Goal: Navigation & Orientation: Find specific page/section

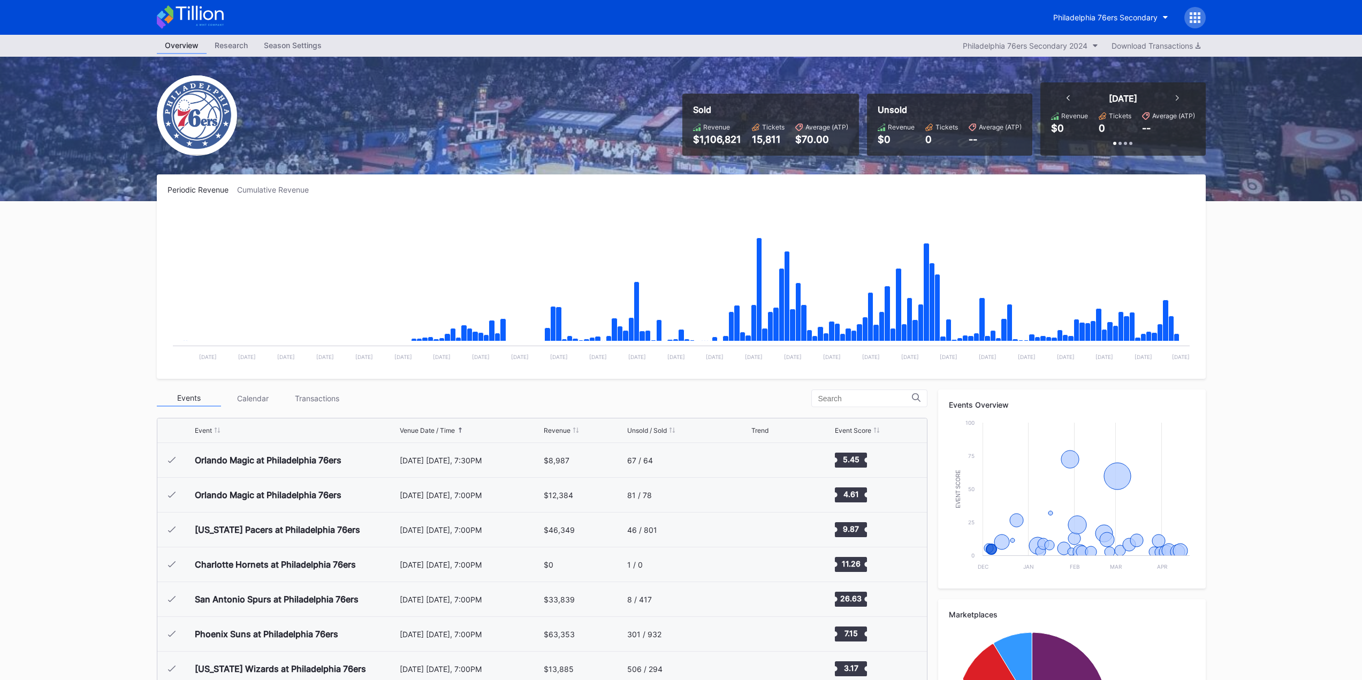
click at [196, 399] on div "Events" at bounding box center [189, 398] width 64 height 17
click at [873, 390] on div at bounding box center [870, 399] width 116 height 18
click at [862, 395] on input at bounding box center [866, 399] width 94 height 9
click at [429, 433] on div "Venue Date / Time" at bounding box center [427, 431] width 55 height 8
click at [434, 430] on div "Venue Date / Time" at bounding box center [427, 431] width 55 height 8
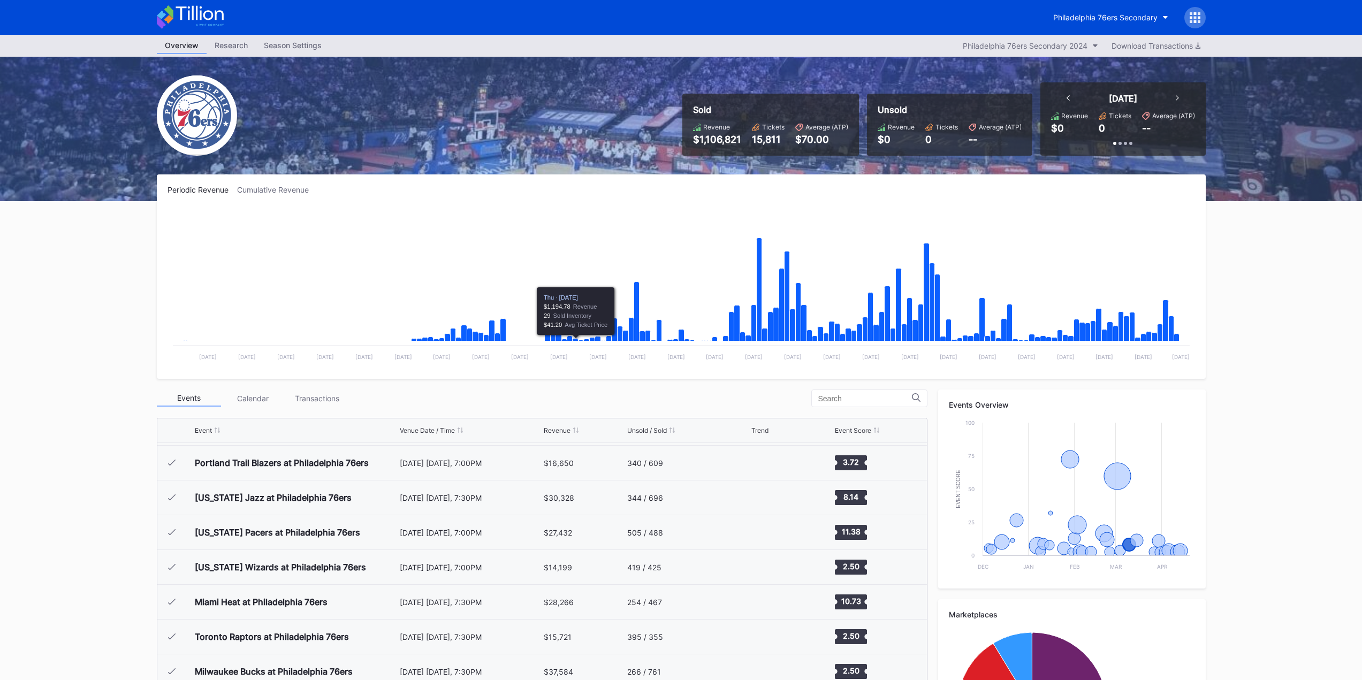
click at [247, 398] on div "Calendar" at bounding box center [253, 398] width 64 height 17
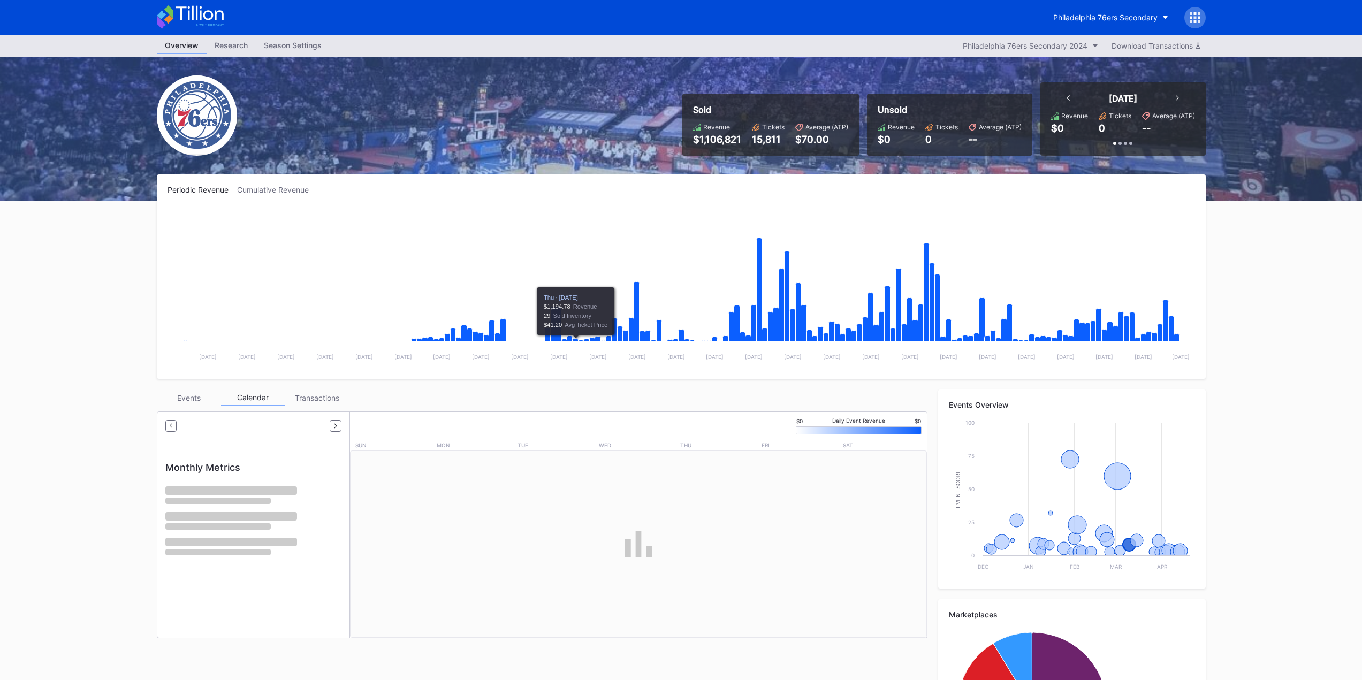
click at [302, 399] on div "Transactions" at bounding box center [317, 398] width 64 height 17
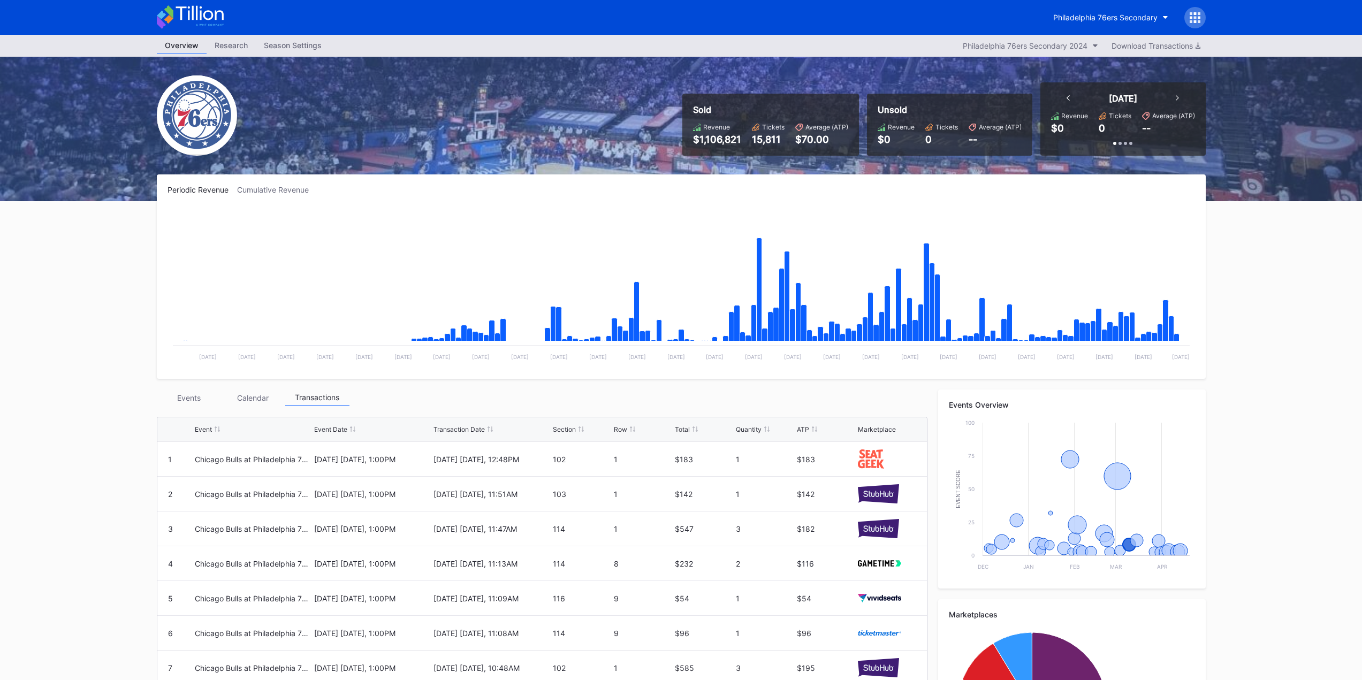
click at [198, 133] on img at bounding box center [197, 115] width 80 height 80
click at [237, 53] on link "Research" at bounding box center [231, 45] width 49 height 17
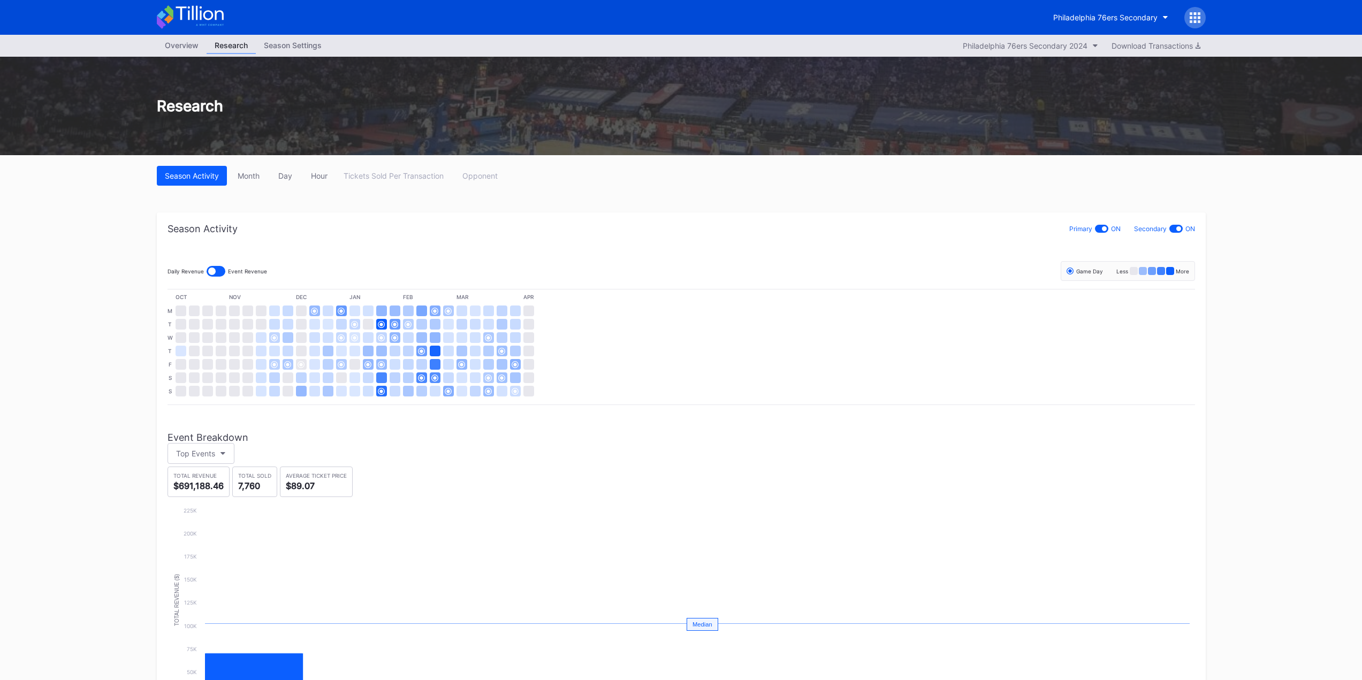
click at [291, 49] on div "Season Settings" at bounding box center [293, 45] width 74 height 16
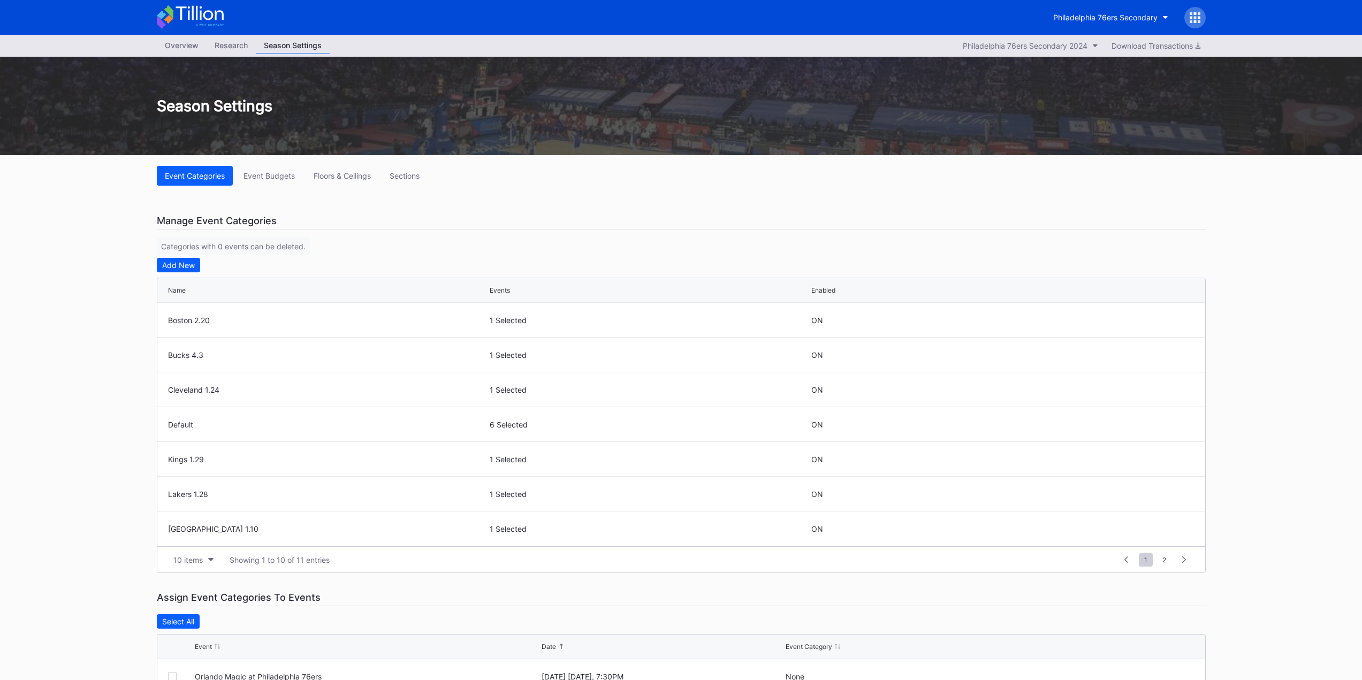
click at [220, 44] on div "Research" at bounding box center [231, 45] width 49 height 16
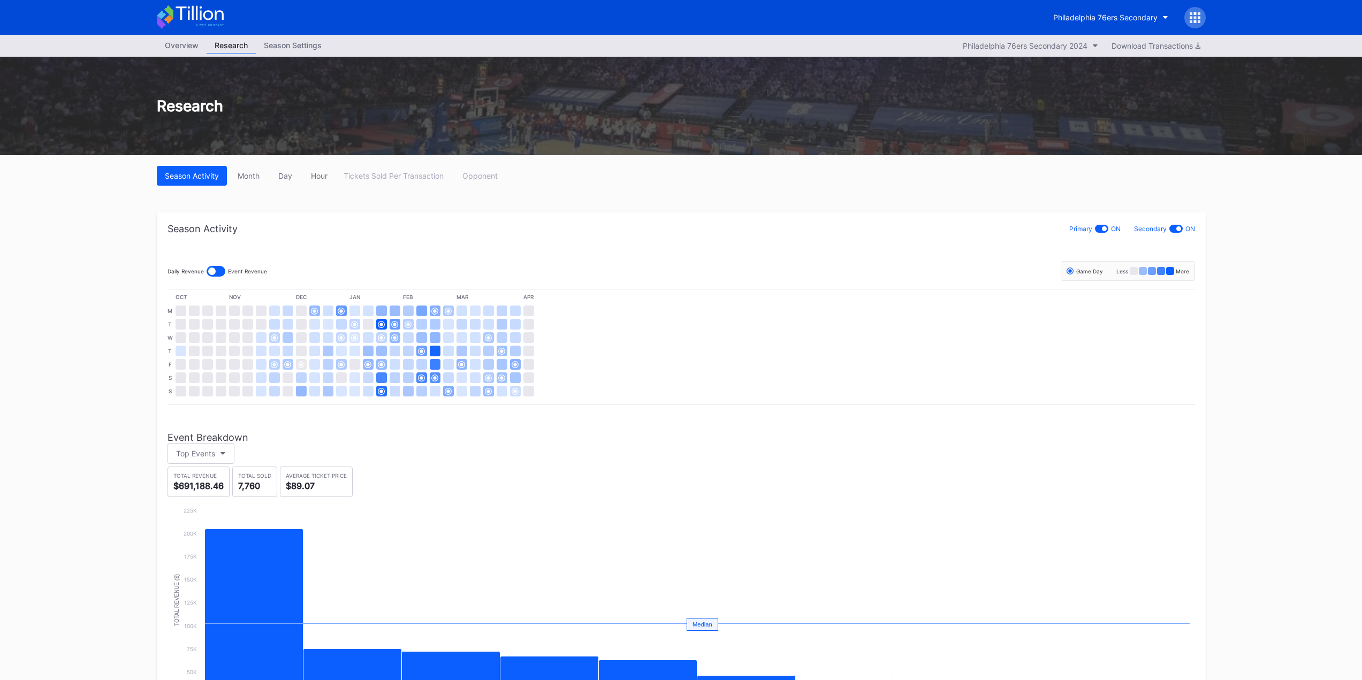
click at [194, 42] on div "Overview" at bounding box center [182, 45] width 50 height 16
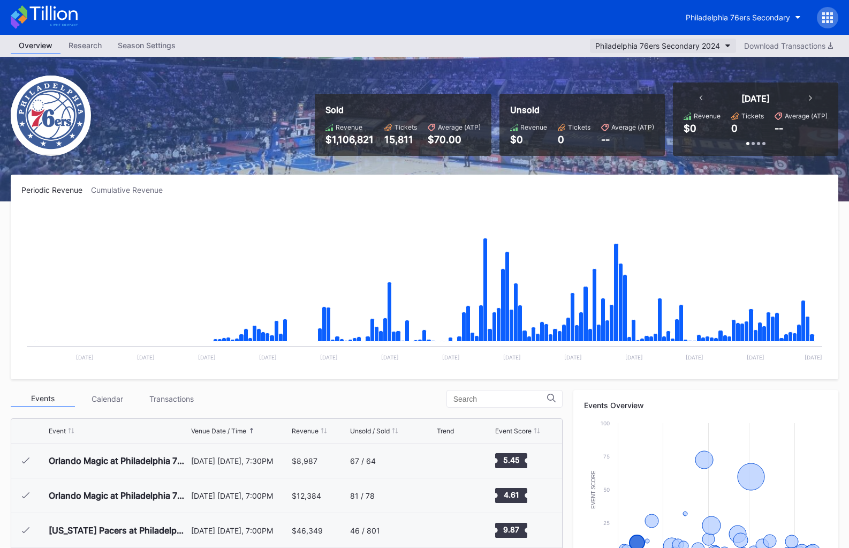
click at [716, 51] on button "Philadelphia 76ers Secondary 2024" at bounding box center [663, 46] width 146 height 14
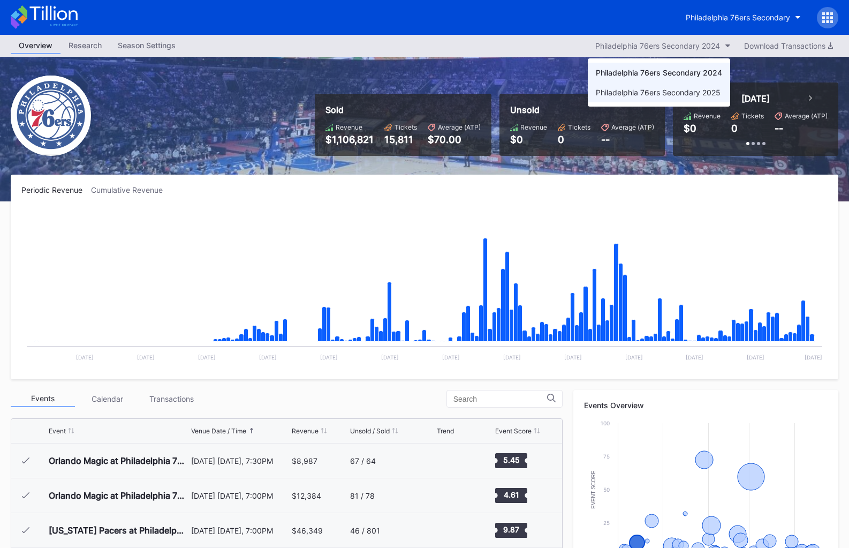
click at [665, 95] on div "Philadelphia 76ers Secondary 2025" at bounding box center [658, 92] width 125 height 9
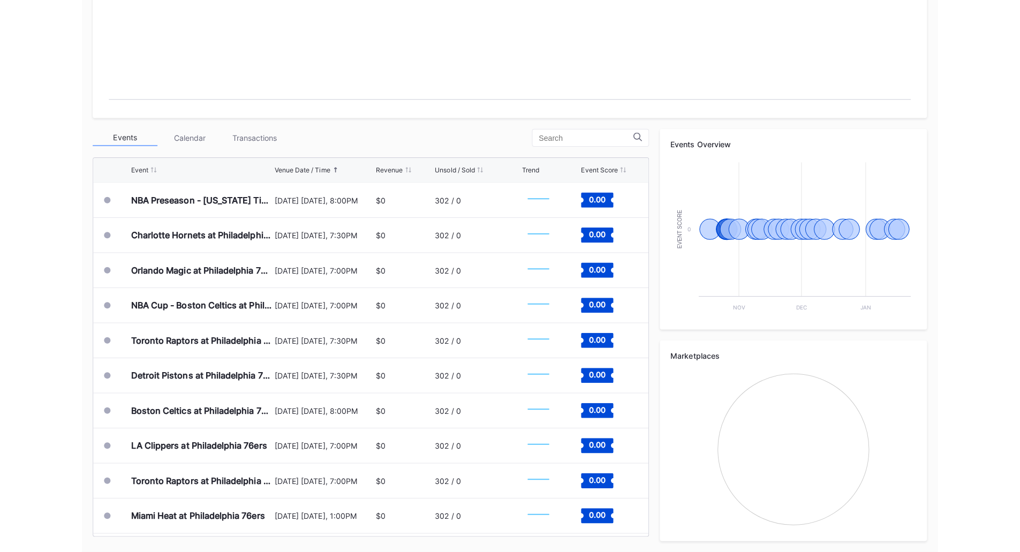
scroll to position [256, 0]
